Goal: Find specific page/section: Find specific page/section

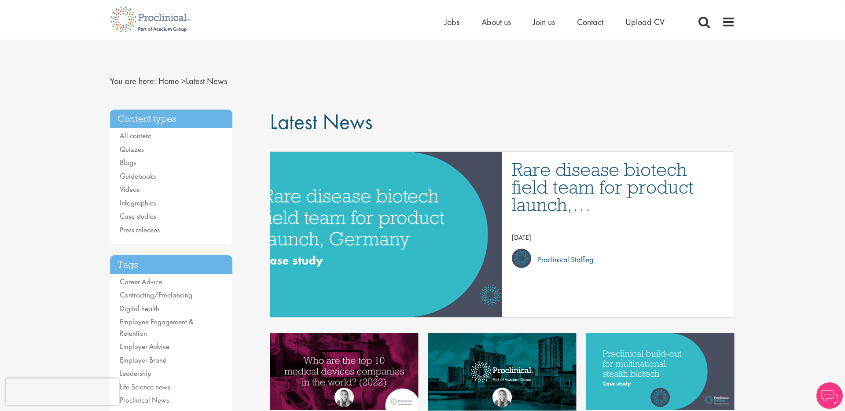
click at [488, 28] on li "About us" at bounding box center [495, 21] width 29 height 13
click at [501, 22] on span "About us" at bounding box center [495, 21] width 29 height 11
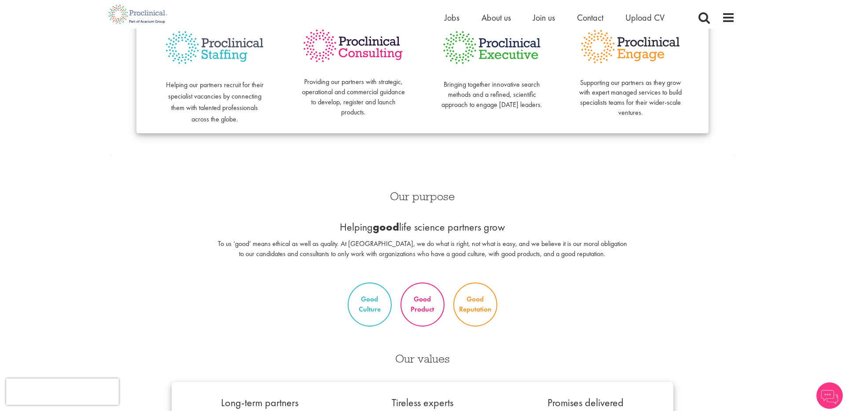
scroll to position [274, 0]
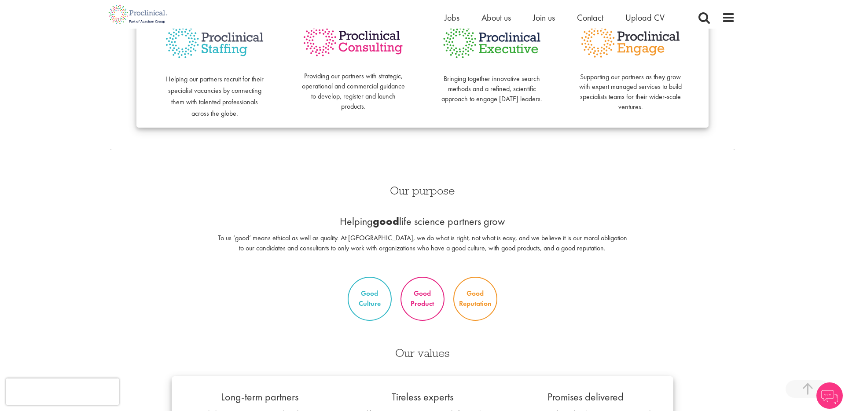
click at [740, 21] on div "Home Jobs About us Join us Contact Upload CV" at bounding box center [422, 14] width 638 height 29
click at [731, 18] on span at bounding box center [728, 17] width 13 height 13
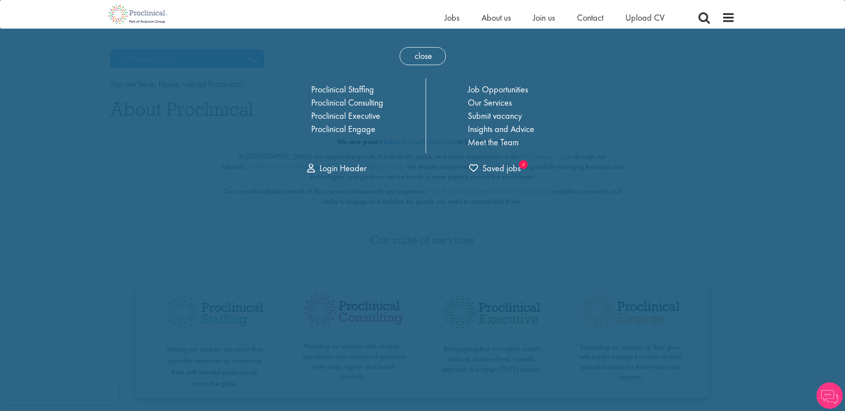
scroll to position [0, 0]
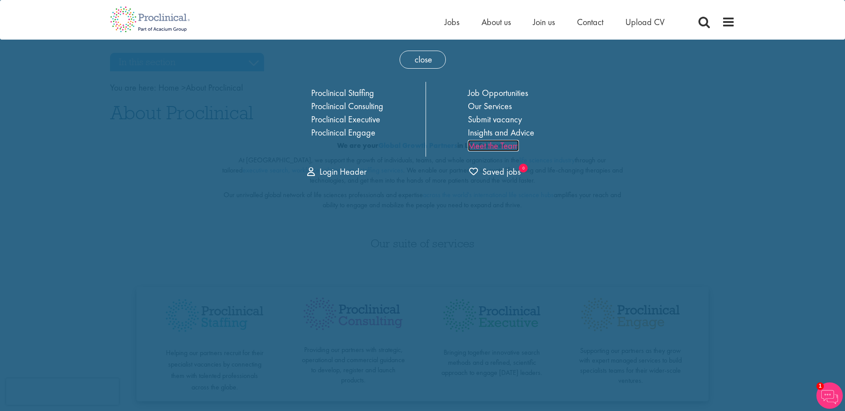
click at [493, 146] on link "Meet the Team" at bounding box center [493, 145] width 51 height 11
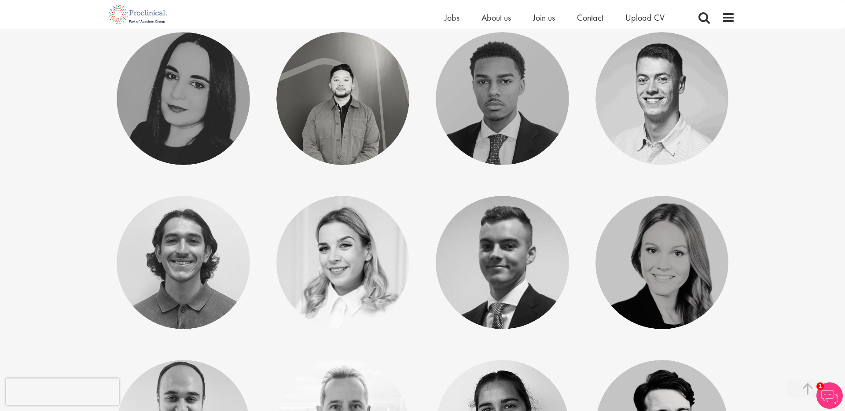
scroll to position [1746, 0]
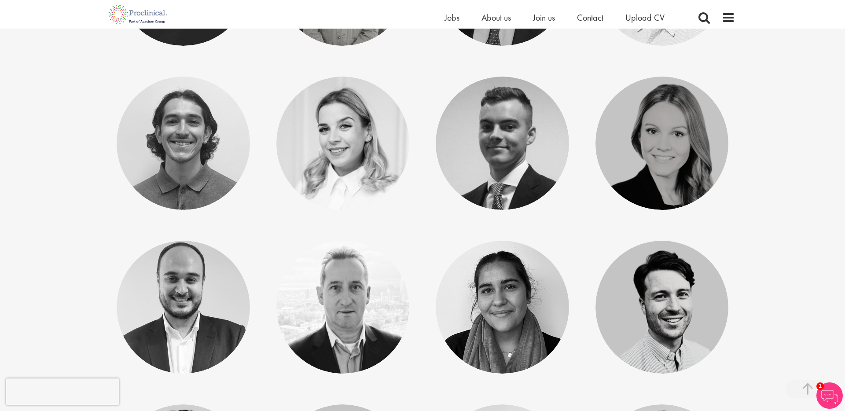
click at [422, 256] on div "Olivier Worch Client Development Manager - Europe" at bounding box center [343, 307] width 160 height 133
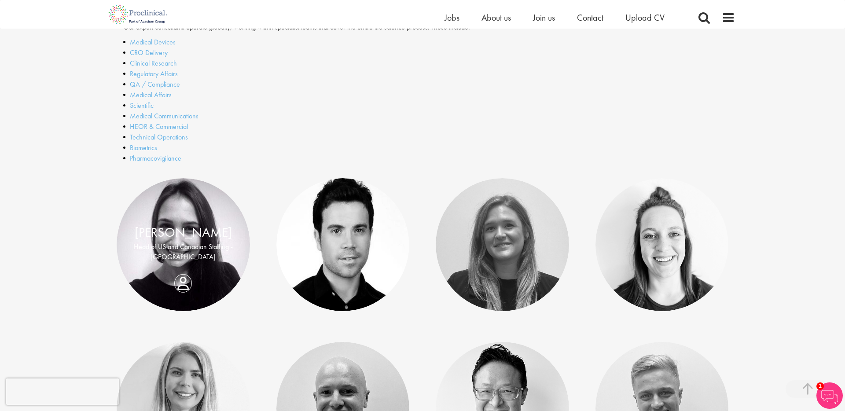
scroll to position [0, 0]
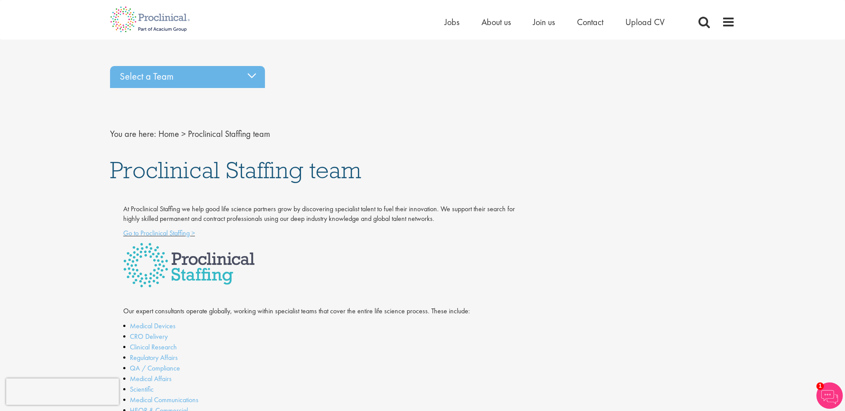
click at [236, 88] on div "Select a Team Basel team Benelux team Biometrics team Boston team Brussels team…" at bounding box center [422, 77] width 638 height 31
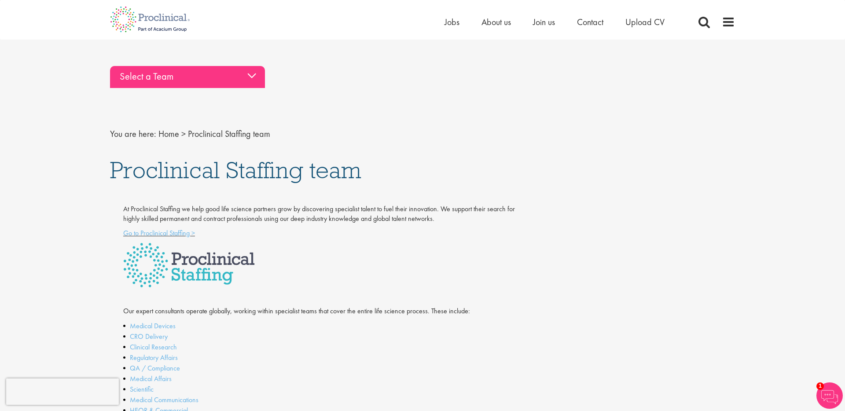
click at [236, 82] on div "Select a Team" at bounding box center [187, 77] width 155 height 22
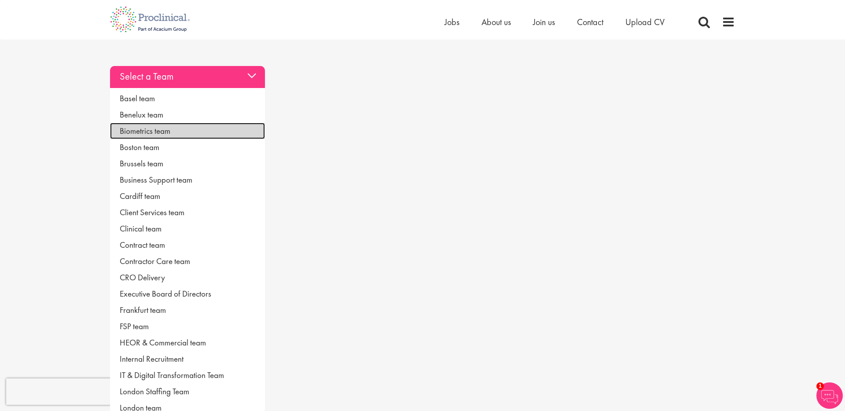
click at [150, 133] on link "Biometrics team" at bounding box center [187, 131] width 155 height 16
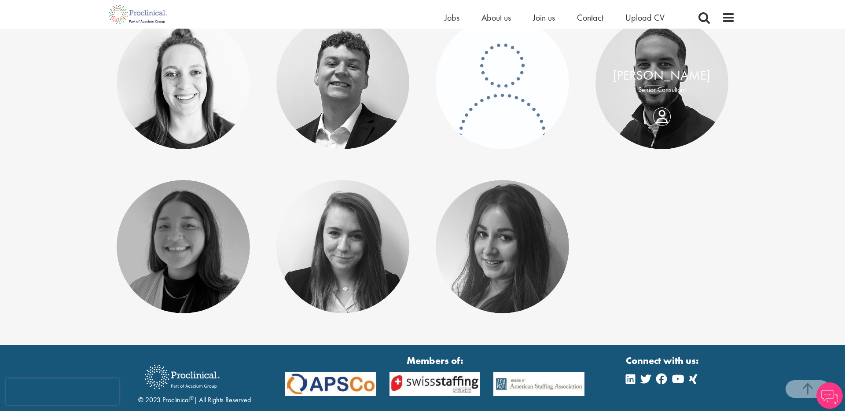
scroll to position [239, 0]
